Goal: Task Accomplishment & Management: Use online tool/utility

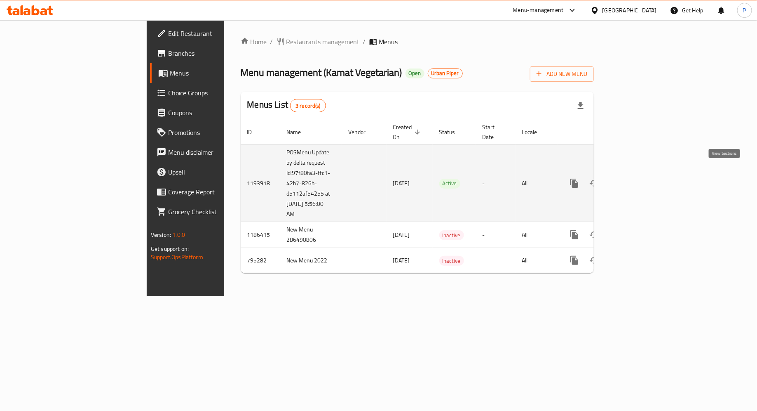
click at [644, 173] on link "enhanced table" at bounding box center [634, 183] width 20 height 20
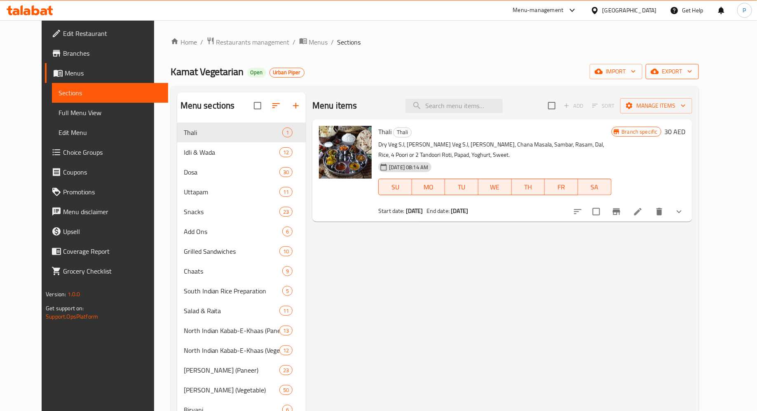
click at [693, 72] on span "export" at bounding box center [673, 71] width 40 height 10
click at [665, 75] on div at bounding box center [378, 205] width 757 height 411
click at [636, 75] on span "import" at bounding box center [616, 71] width 40 height 10
click at [716, 70] on div at bounding box center [378, 205] width 757 height 411
click at [693, 70] on span "export" at bounding box center [673, 71] width 40 height 10
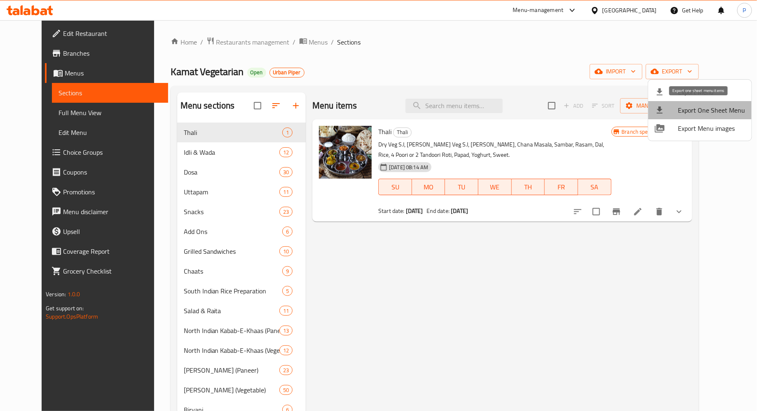
click at [711, 108] on span "Export One Sheet Menu" at bounding box center [711, 110] width 67 height 10
click at [562, 62] on div at bounding box center [378, 205] width 757 height 411
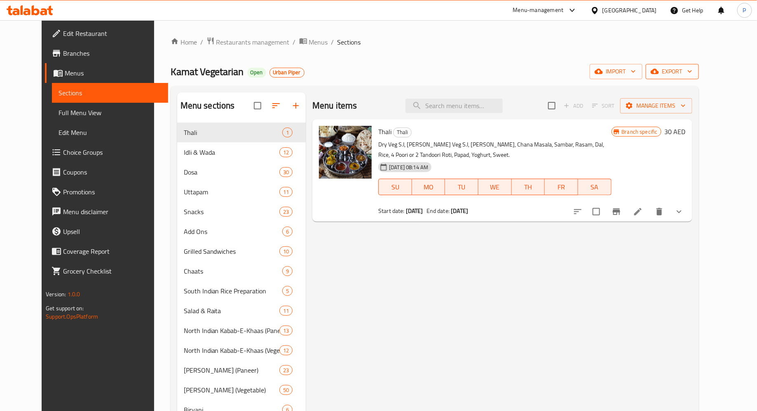
click at [693, 68] on span "export" at bounding box center [673, 71] width 40 height 10
click at [697, 94] on span "Export Menu" at bounding box center [711, 92] width 67 height 10
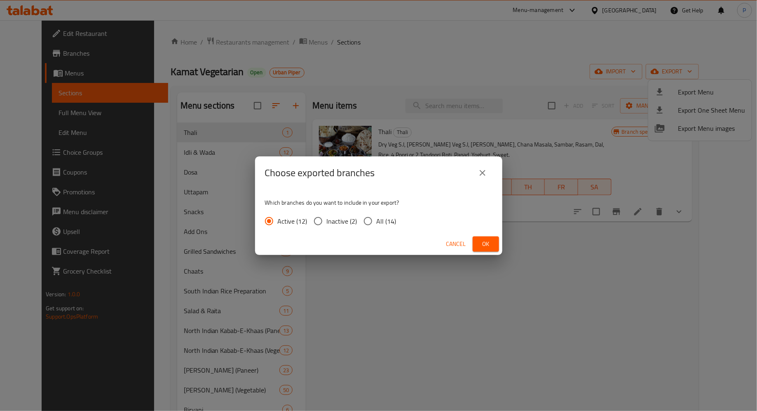
click at [367, 219] on input "All (14)" at bounding box center [367, 220] width 17 height 17
radio input "true"
click at [487, 242] on span "Ok" at bounding box center [485, 244] width 13 height 10
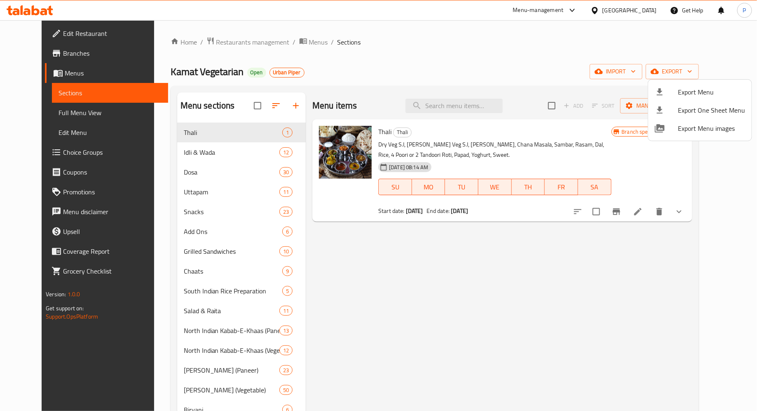
click at [72, 53] on div at bounding box center [378, 205] width 757 height 411
click at [63, 53] on span "Branches" at bounding box center [112, 53] width 99 height 10
